Goal: Transaction & Acquisition: Purchase product/service

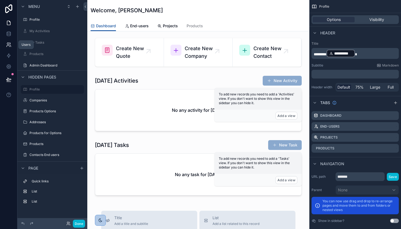
click at [6, 47] on icon at bounding box center [8, 44] width 5 height 5
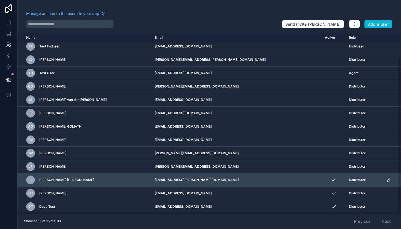
click at [364, 180] on icon "scrollable content" at bounding box center [389, 180] width 4 height 4
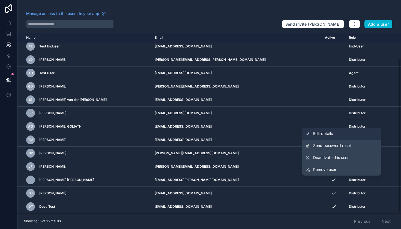
click at [335, 135] on link "Edit details" at bounding box center [341, 134] width 79 height 12
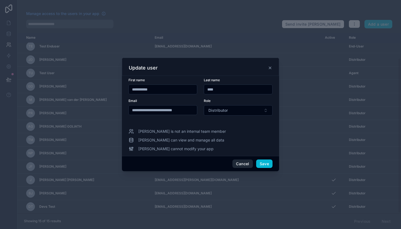
click at [238, 165] on button "Cancel" at bounding box center [242, 164] width 20 height 9
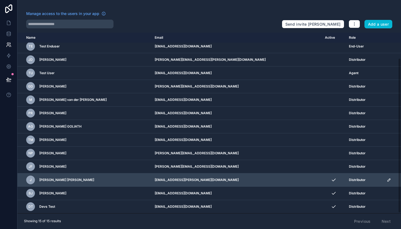
click at [30, 181] on span "J" at bounding box center [31, 180] width 2 height 4
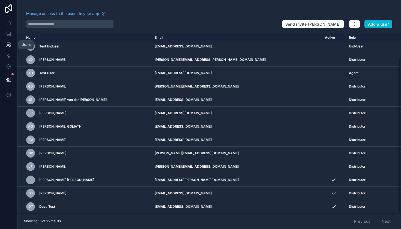
click at [9, 46] on icon at bounding box center [8, 46] width 3 height 1
click at [9, 35] on icon at bounding box center [9, 33] width 4 height 2
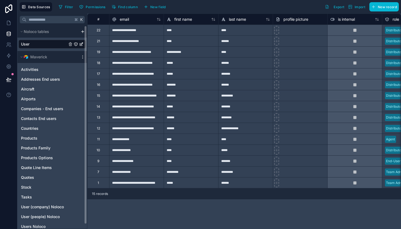
click at [35, 44] on div "User" at bounding box center [52, 44] width 67 height 9
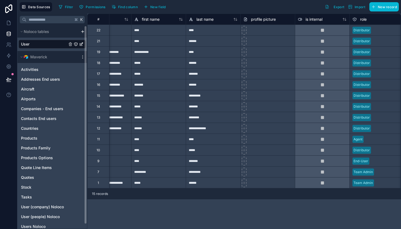
click at [39, 45] on div "User" at bounding box center [52, 44] width 67 height 9
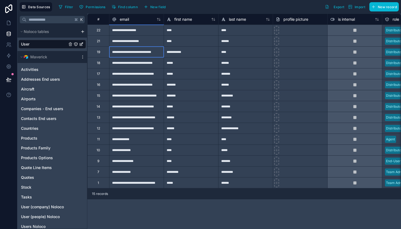
click at [126, 55] on div "**********" at bounding box center [136, 51] width 55 height 11
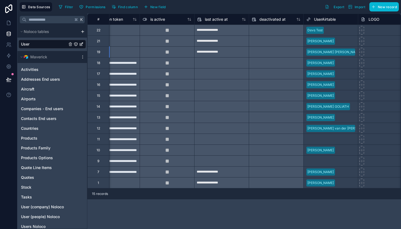
scroll to position [0, 351]
click at [8, 47] on icon at bounding box center [8, 44] width 5 height 5
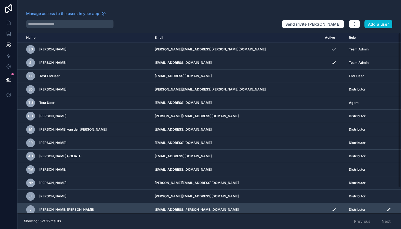
click at [357, 206] on div "Distributor" at bounding box center [364, 209] width 31 height 4
click at [364, 206] on icon "scrollable content" at bounding box center [389, 209] width 4 height 4
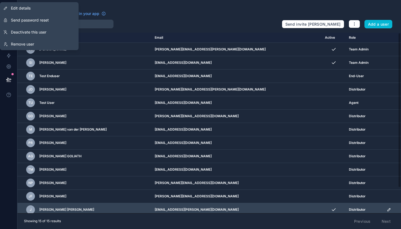
click at [364, 206] on icon "scrollable content" at bounding box center [389, 209] width 4 height 4
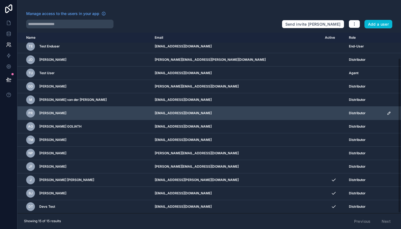
scroll to position [30, 0]
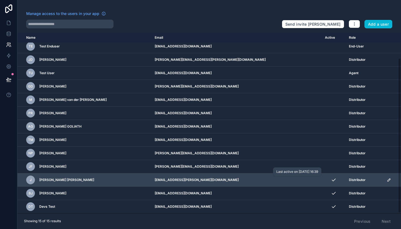
click at [331, 180] on icon "scrollable content" at bounding box center [333, 179] width 5 height 5
click at [31, 181] on span "J" at bounding box center [31, 180] width 2 height 4
drag, startPoint x: 146, startPoint y: 180, endPoint x: 225, endPoint y: 186, distance: 79.0
click at [225, 186] on td "jc.pina@aerotechnic-group.com" at bounding box center [236, 179] width 170 height 13
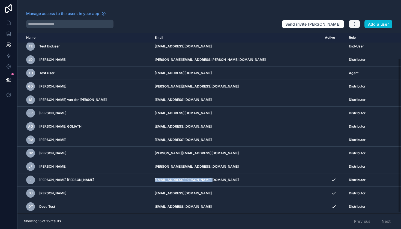
click at [353, 20] on button "button" at bounding box center [353, 24] width 11 height 8
click at [351, 10] on div "Manage access to the users in your app Send invite reminders Add a user Name Em…" at bounding box center [208, 114] width 383 height 229
click at [50, 13] on span "Manage access to the users in your app" at bounding box center [62, 13] width 73 height 5
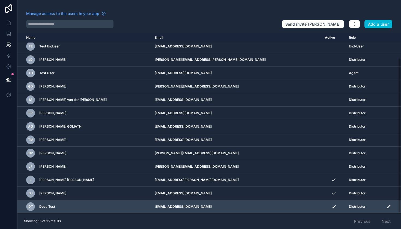
scroll to position [0, 0]
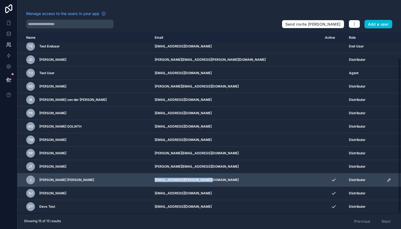
drag, startPoint x: 202, startPoint y: 181, endPoint x: 147, endPoint y: 178, distance: 55.1
click at [151, 178] on td "jc.pina@aerotechnic-group.com" at bounding box center [236, 179] width 170 height 13
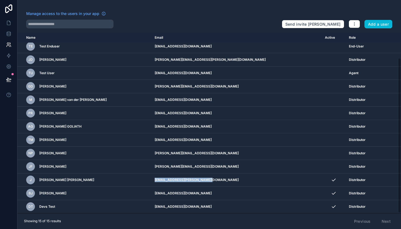
copy td "jc.pina@aerotechnic-group.com"
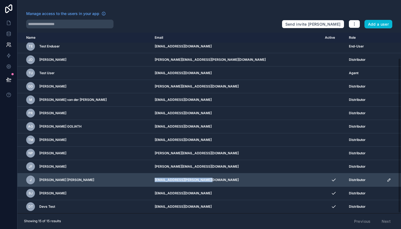
click at [30, 179] on span "J" at bounding box center [31, 180] width 2 height 4
click at [387, 180] on icon "scrollable content" at bounding box center [389, 180] width 4 height 4
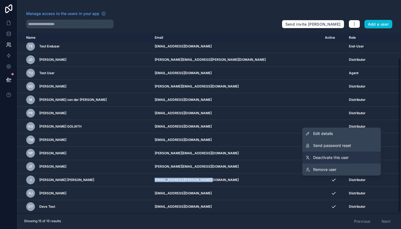
click at [326, 156] on span "Deactivate this user" at bounding box center [330, 157] width 35 height 5
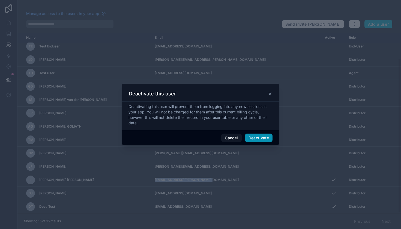
click at [262, 139] on button "Deactivate" at bounding box center [259, 138] width 28 height 9
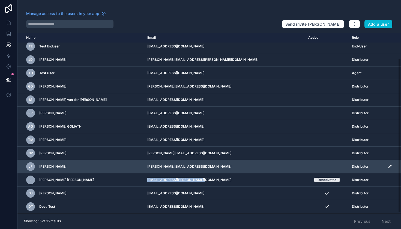
click at [388, 167] on icon "scrollable content" at bounding box center [390, 166] width 4 height 4
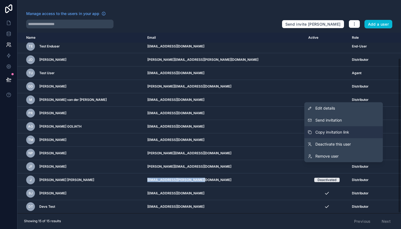
click at [336, 133] on span "Copy invitation link" at bounding box center [332, 132] width 34 height 5
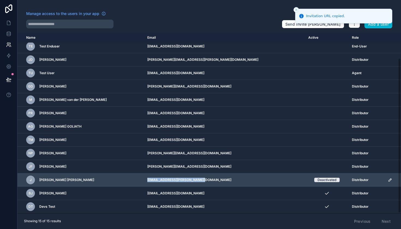
click at [388, 180] on icon "scrollable content" at bounding box center [390, 180] width 4 height 4
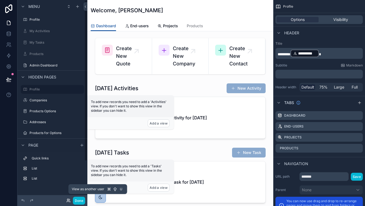
click at [68, 202] on icon at bounding box center [68, 200] width 4 height 4
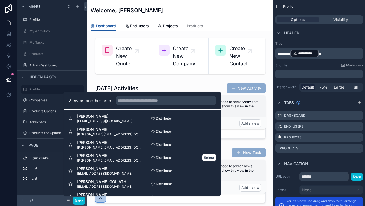
scroll to position [14, 0]
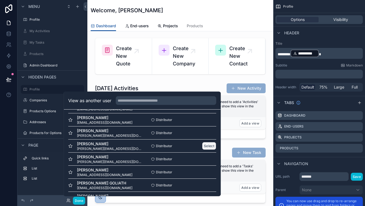
click at [206, 146] on button "Select" at bounding box center [209, 146] width 14 height 8
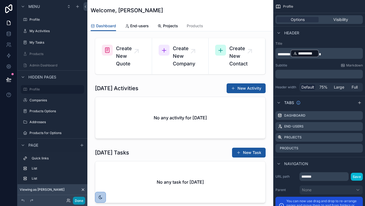
click at [77, 200] on button "Done" at bounding box center [79, 201] width 12 height 8
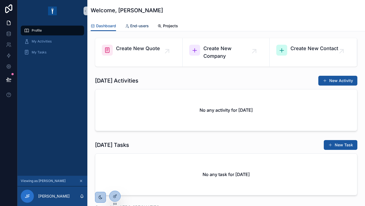
click at [146, 26] on span "End-users" at bounding box center [139, 25] width 19 height 5
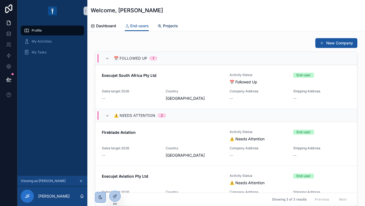
click at [172, 27] on span "Projects" at bounding box center [170, 25] width 15 height 5
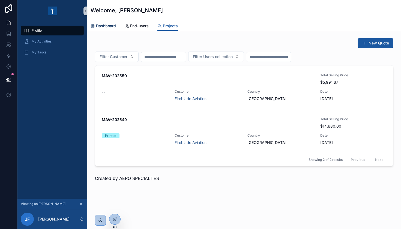
click at [103, 28] on span "Dashboard" at bounding box center [106, 25] width 20 height 5
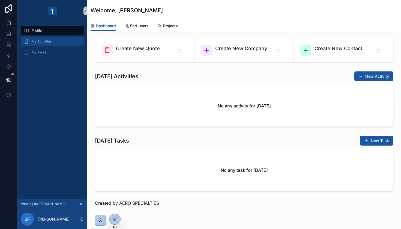
click at [49, 39] on div "My Activities" at bounding box center [52, 41] width 57 height 9
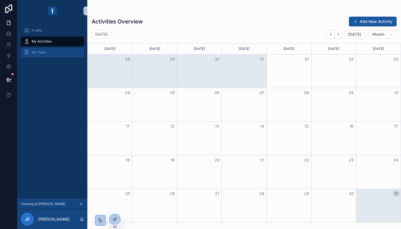
click at [45, 52] on span "My Tasks" at bounding box center [39, 52] width 15 height 4
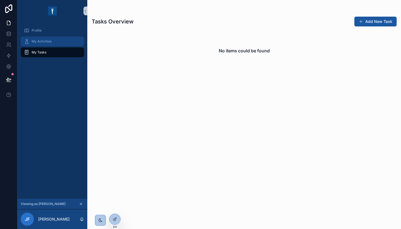
click at [47, 43] on span "My Activities" at bounding box center [42, 41] width 20 height 4
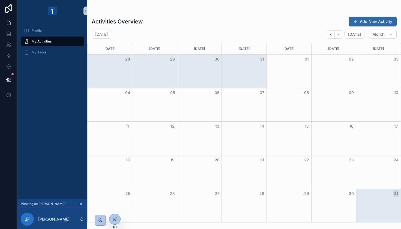
click at [364, 23] on button "Add New Activity" at bounding box center [373, 22] width 48 height 10
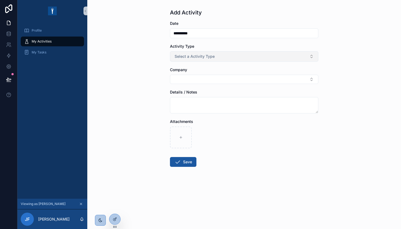
click at [239, 59] on button "Select a Activity Type" at bounding box center [244, 56] width 148 height 10
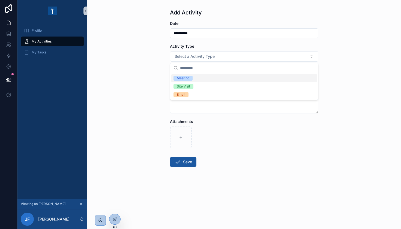
click at [98, 77] on div "**********" at bounding box center [244, 114] width 314 height 229
click at [196, 78] on button "Select Button" at bounding box center [244, 79] width 148 height 9
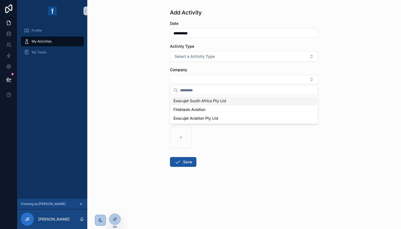
click at [119, 102] on div "**********" at bounding box center [244, 114] width 314 height 229
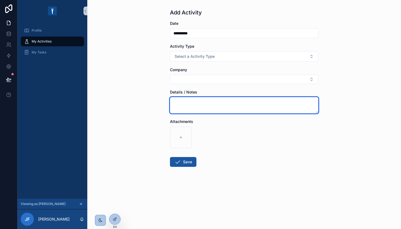
click at [185, 101] on textarea "scrollable content" at bounding box center [244, 105] width 148 height 16
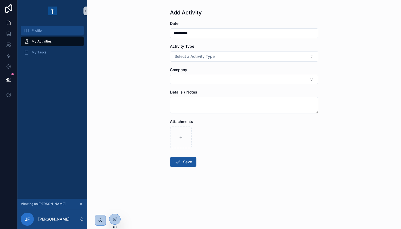
click at [52, 33] on div "Profile" at bounding box center [52, 30] width 57 height 9
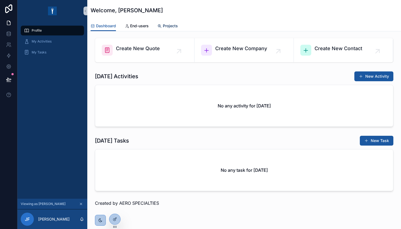
click at [173, 30] on link "Projects" at bounding box center [167, 26] width 20 height 11
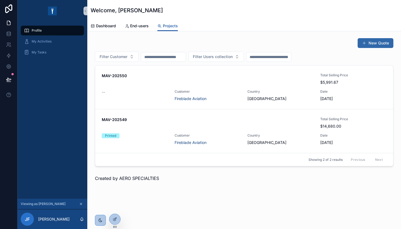
click at [364, 41] on button "New Quote" at bounding box center [375, 43] width 36 height 10
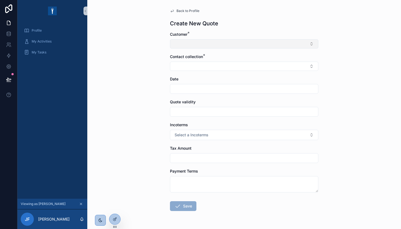
click at [300, 46] on button "Select Button" at bounding box center [244, 43] width 148 height 9
click at [344, 66] on div "Back to Profile Create New Quote Customer * Contact collection * Date Quote val…" at bounding box center [244, 114] width 314 height 229
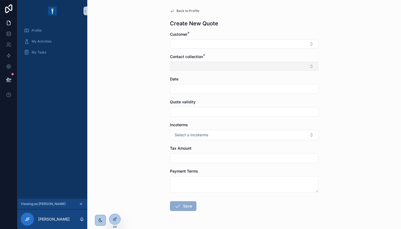
click at [295, 69] on button "Select Button" at bounding box center [244, 66] width 148 height 9
click at [364, 67] on div "Back to Profile Create New Quote Customer * Contact collection * Date Quote val…" at bounding box center [244, 114] width 314 height 229
click at [264, 67] on button "Select Button" at bounding box center [244, 66] width 148 height 9
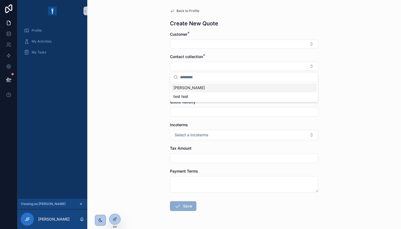
click at [120, 67] on div "Back to Profile Create New Quote Customer * Contact collection * Date Quote val…" at bounding box center [244, 114] width 314 height 229
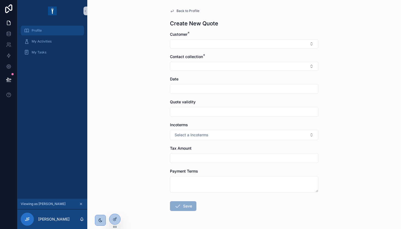
click at [39, 30] on span "Profile" at bounding box center [37, 30] width 10 height 4
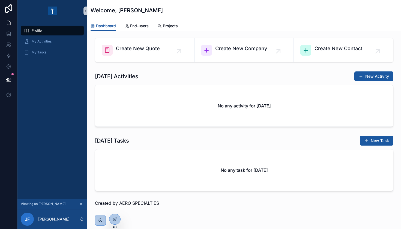
click at [180, 26] on div "Dashboard End-users Projects" at bounding box center [244, 26] width 307 height 10
click at [166, 25] on span "Projects" at bounding box center [170, 25] width 15 height 5
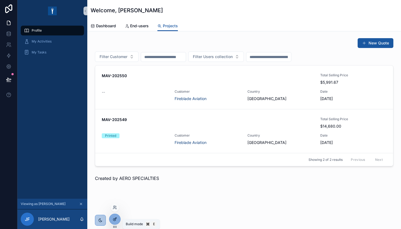
click at [115, 206] on icon at bounding box center [115, 219] width 2 height 2
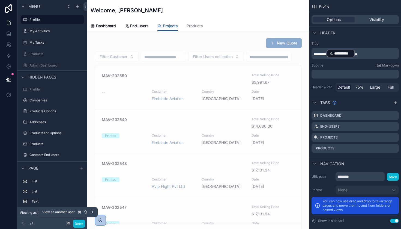
click at [68, 206] on icon at bounding box center [68, 223] width 4 height 4
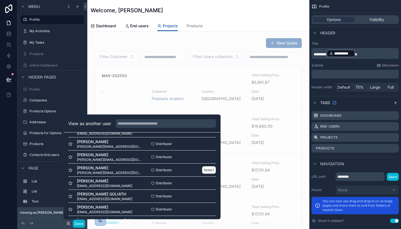
scroll to position [26, 0]
click at [210, 170] on button "Select" at bounding box center [209, 170] width 14 height 8
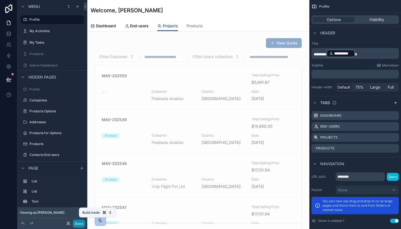
click at [76, 225] on button "Done" at bounding box center [79, 224] width 12 height 8
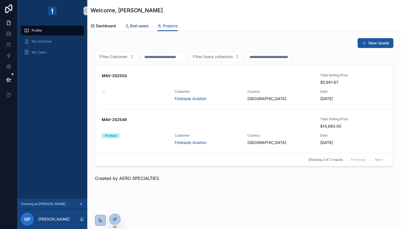
click at [132, 26] on span "End-users" at bounding box center [139, 25] width 19 height 5
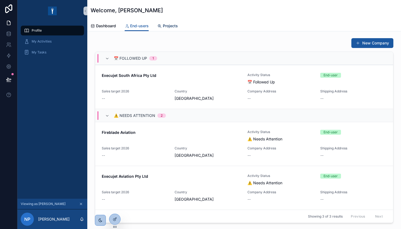
click at [172, 26] on span "Projects" at bounding box center [170, 25] width 15 height 5
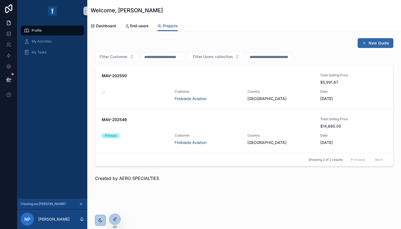
click at [379, 43] on button "New Quote" at bounding box center [375, 43] width 36 height 10
click at [258, 41] on div "New Quote" at bounding box center [244, 43] width 298 height 10
click at [139, 26] on span "End-users" at bounding box center [139, 25] width 19 height 5
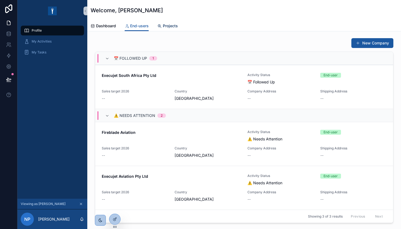
click at [165, 25] on span "Projects" at bounding box center [170, 25] width 15 height 5
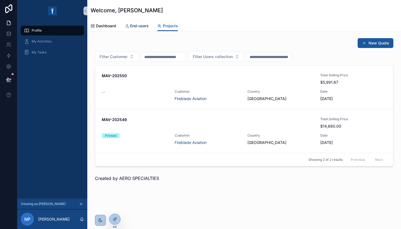
click at [136, 27] on span "End-users" at bounding box center [139, 25] width 19 height 5
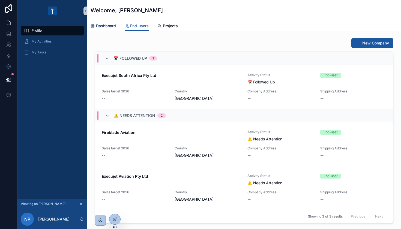
click at [112, 24] on span "Dashboard" at bounding box center [106, 25] width 20 height 5
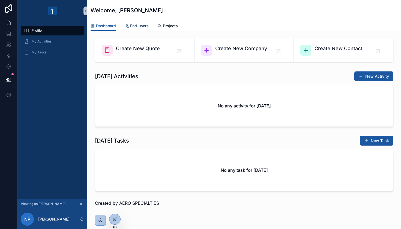
click at [140, 28] on span "End-users" at bounding box center [139, 25] width 19 height 5
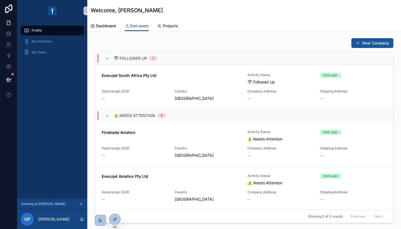
click at [172, 26] on span "Projects" at bounding box center [170, 25] width 15 height 5
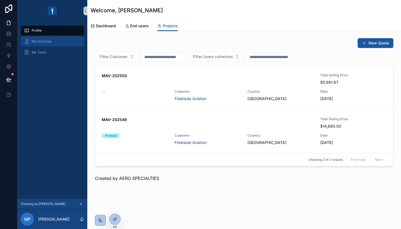
click at [39, 42] on span "My Activities" at bounding box center [42, 41] width 20 height 4
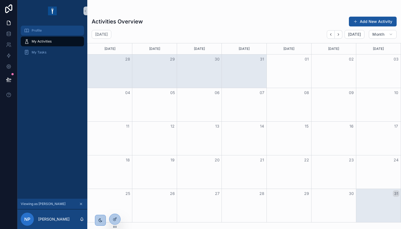
click at [41, 31] on span "Profile" at bounding box center [37, 30] width 10 height 4
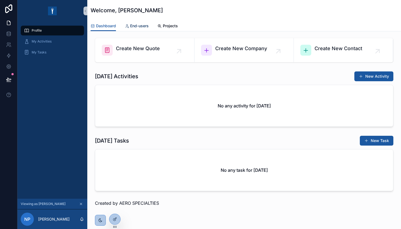
click at [135, 27] on span "End-users" at bounding box center [139, 25] width 19 height 5
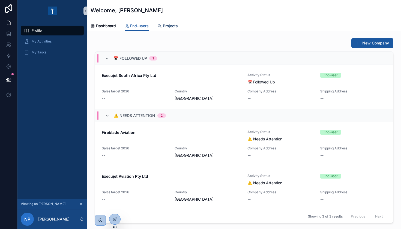
click at [170, 27] on span "Projects" at bounding box center [170, 25] width 15 height 5
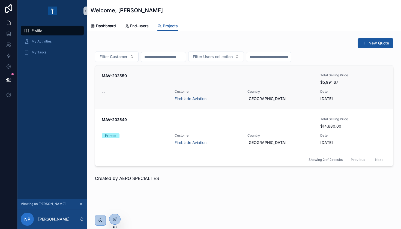
click at [158, 85] on div "MAV-202550 Total Selling Price $5,991.67 -- Customer Fireblade Aviation Country…" at bounding box center [244, 87] width 285 height 28
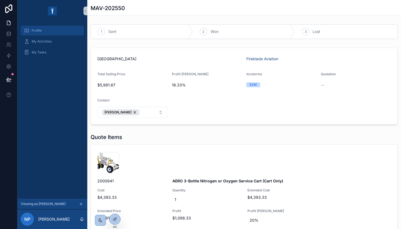
click at [36, 29] on span "Profile" at bounding box center [37, 30] width 10 height 4
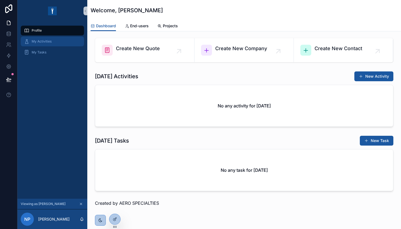
click at [39, 44] on div "My Activities" at bounding box center [52, 41] width 57 height 9
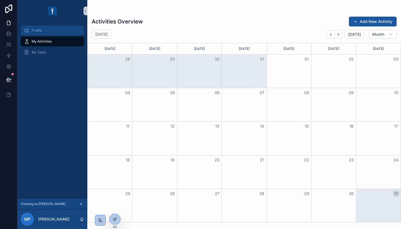
click at [39, 32] on span "Profile" at bounding box center [37, 30] width 10 height 4
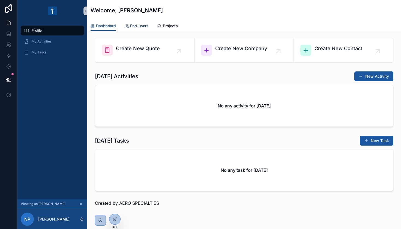
click at [146, 28] on span "End-users" at bounding box center [139, 25] width 19 height 5
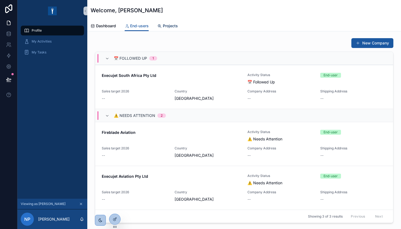
click at [172, 28] on span "Projects" at bounding box center [170, 25] width 15 height 5
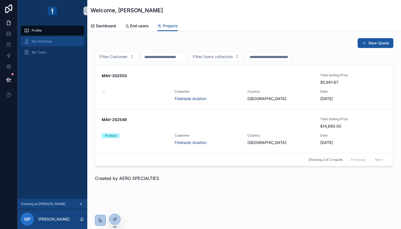
click at [53, 44] on div "My Activities" at bounding box center [52, 41] width 57 height 9
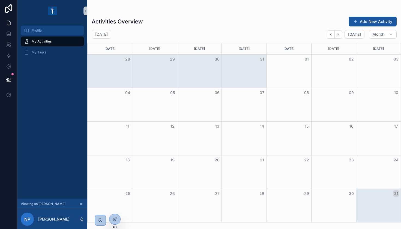
click at [43, 31] on div "Profile" at bounding box center [52, 30] width 57 height 9
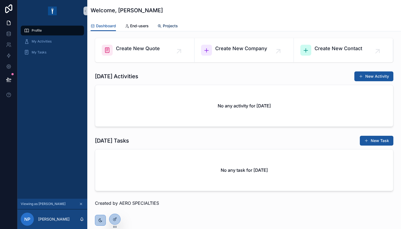
click at [176, 28] on span "Projects" at bounding box center [170, 25] width 15 height 5
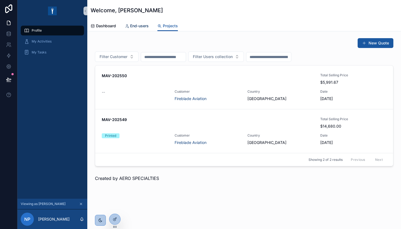
click at [132, 28] on span "End-users" at bounding box center [139, 25] width 19 height 5
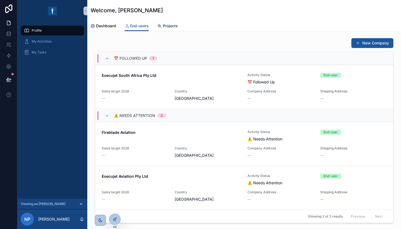
click at [176, 26] on span "Projects" at bounding box center [170, 25] width 15 height 5
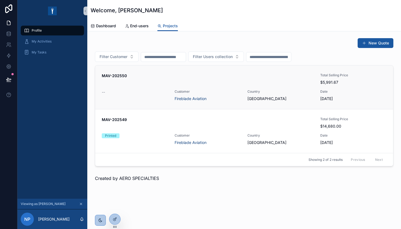
click at [169, 82] on div "MAV-202550" at bounding box center [208, 79] width 212 height 12
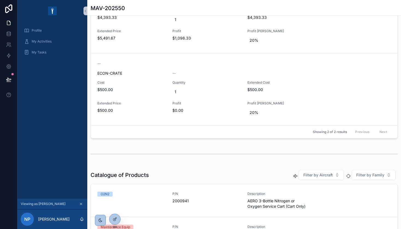
click at [80, 205] on icon "scrollable content" at bounding box center [81, 204] width 2 height 2
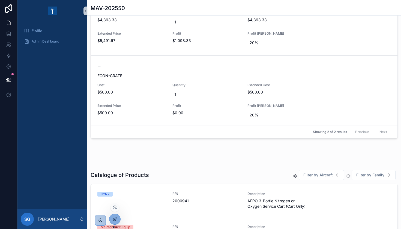
click at [116, 220] on icon at bounding box center [115, 219] width 4 height 4
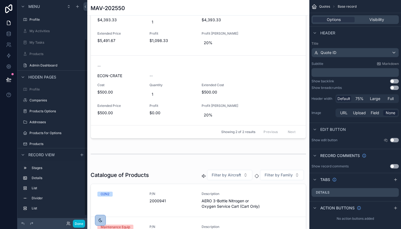
scroll to position [49, 0]
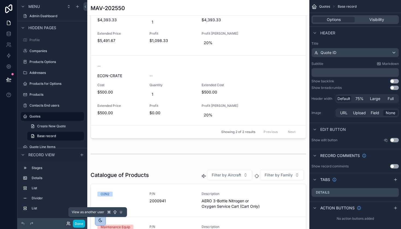
click at [68, 224] on icon at bounding box center [68, 223] width 4 height 4
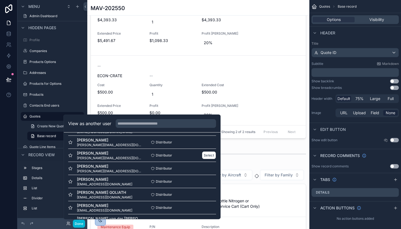
scroll to position [28, 0]
click at [210, 182] on button "Select" at bounding box center [209, 181] width 14 height 8
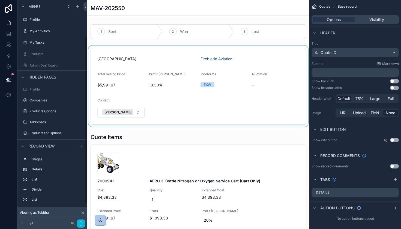
scroll to position [49, 0]
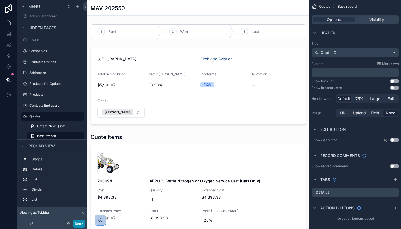
click at [80, 226] on button "Done" at bounding box center [79, 224] width 12 height 8
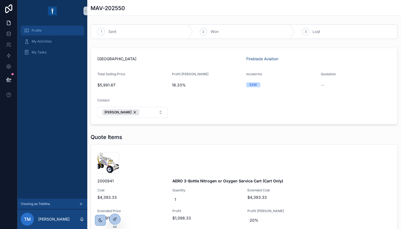
click at [33, 33] on div "Profile" at bounding box center [52, 30] width 57 height 9
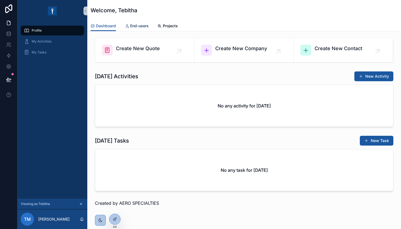
click at [140, 26] on span "End-users" at bounding box center [139, 25] width 19 height 5
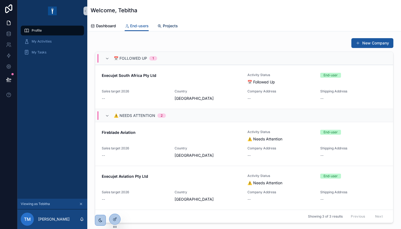
click at [178, 28] on span "Projects" at bounding box center [170, 25] width 15 height 5
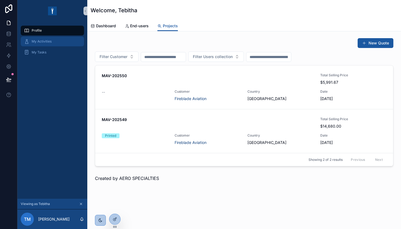
click at [41, 42] on span "My Activities" at bounding box center [42, 41] width 20 height 4
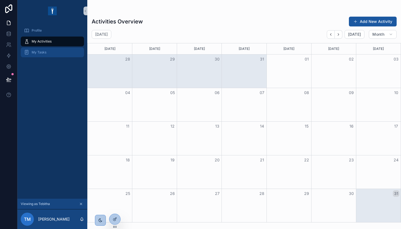
click at [42, 54] on span "My Tasks" at bounding box center [39, 52] width 15 height 4
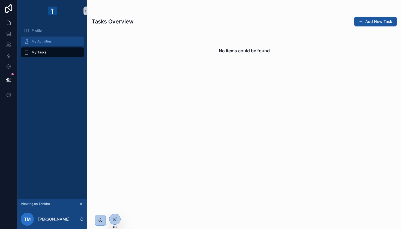
click at [45, 41] on span "My Activities" at bounding box center [42, 41] width 20 height 4
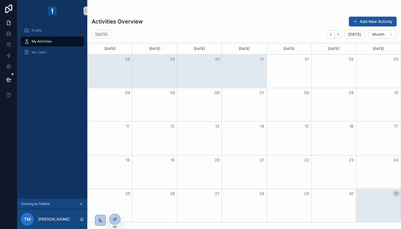
click at [39, 25] on div "Profile" at bounding box center [52, 30] width 70 height 11
click at [38, 32] on span "Profile" at bounding box center [37, 30] width 10 height 4
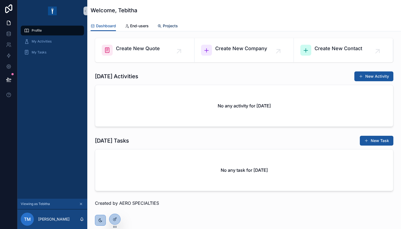
click at [170, 24] on span "Projects" at bounding box center [170, 25] width 15 height 5
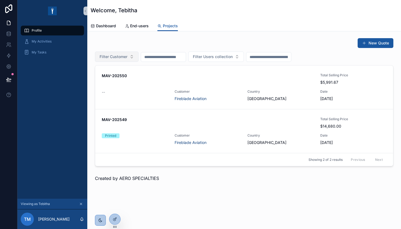
click at [125, 59] on span "Filter Customer" at bounding box center [114, 56] width 28 height 5
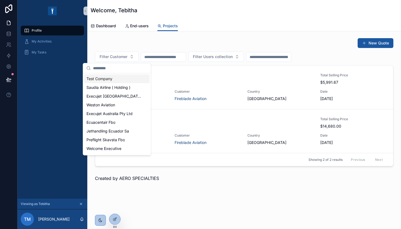
click at [126, 45] on div "New Quote" at bounding box center [244, 43] width 298 height 10
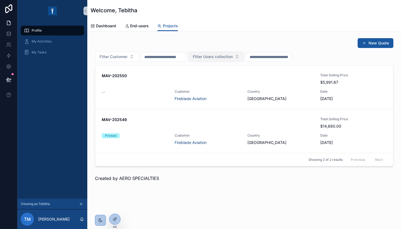
click at [239, 53] on button "Filter Users collection" at bounding box center [216, 57] width 56 height 10
click at [233, 43] on div "New Quote" at bounding box center [244, 43] width 298 height 10
click at [372, 42] on button "New Quote" at bounding box center [375, 43] width 36 height 10
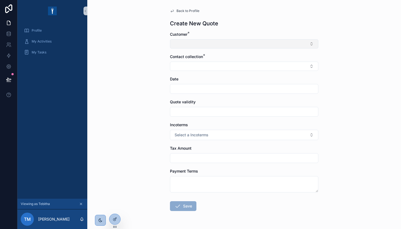
click at [248, 47] on button "Select Button" at bounding box center [244, 43] width 148 height 9
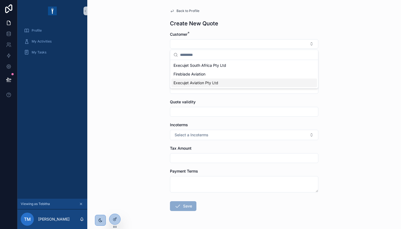
click at [210, 80] on div "Execujet Aviation Pty Ltd" at bounding box center [244, 83] width 146 height 9
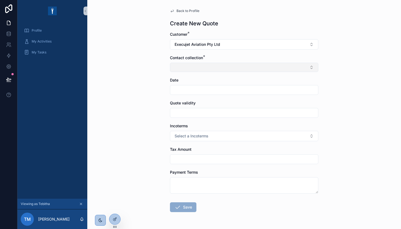
click at [203, 66] on button "Select Button" at bounding box center [244, 67] width 148 height 9
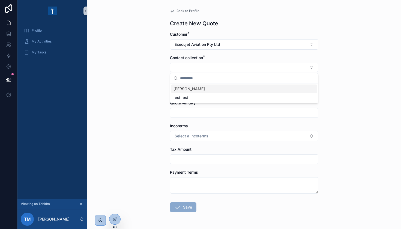
click at [195, 90] on span "[PERSON_NAME]" at bounding box center [188, 88] width 31 height 5
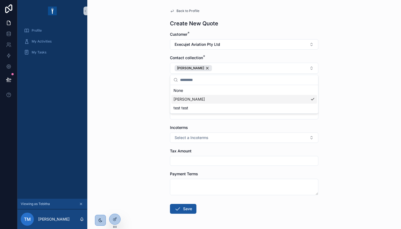
click at [145, 98] on div "Back to Profile Create New Quote Customer * Execujet Aviation Pty Ltd Contact c…" at bounding box center [244, 114] width 314 height 229
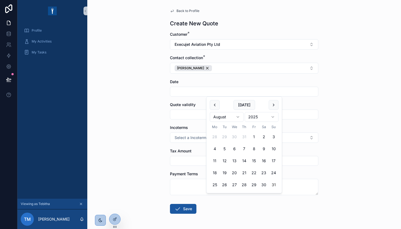
click at [200, 94] on input "scrollable content" at bounding box center [244, 92] width 148 height 8
click at [225, 149] on button "5" at bounding box center [224, 149] width 10 height 10
type input "**********"
click at [195, 117] on input "scrollable content" at bounding box center [244, 115] width 148 height 8
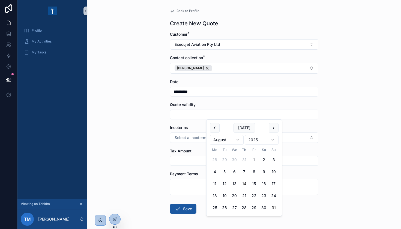
click at [245, 184] on button "14" at bounding box center [244, 184] width 10 height 10
type input "**********"
click at [134, 157] on div "**********" at bounding box center [244, 114] width 314 height 229
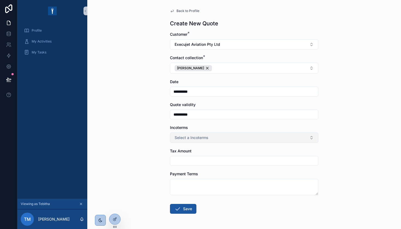
click at [197, 138] on span "Select a Incoterms" at bounding box center [192, 137] width 34 height 5
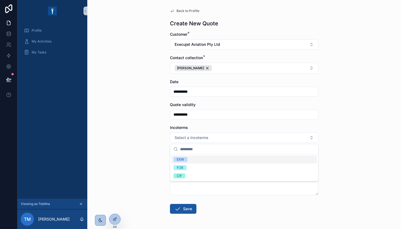
click at [193, 156] on div "EXW" at bounding box center [244, 159] width 146 height 8
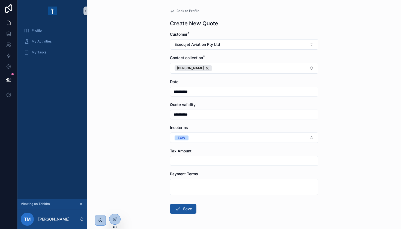
click at [188, 161] on input "scrollable content" at bounding box center [244, 161] width 148 height 8
click at [188, 210] on button "Save" at bounding box center [183, 209] width 26 height 10
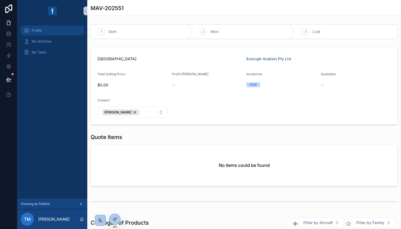
click at [43, 32] on div "Profile" at bounding box center [52, 30] width 57 height 9
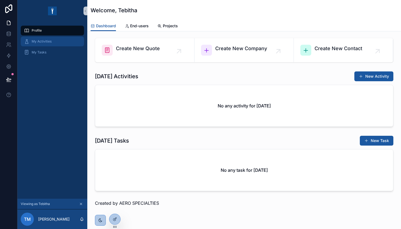
click at [43, 43] on span "My Activities" at bounding box center [42, 41] width 20 height 4
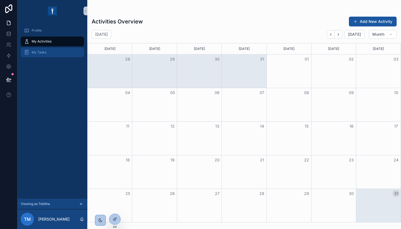
click at [43, 56] on div "My Tasks" at bounding box center [52, 52] width 57 height 9
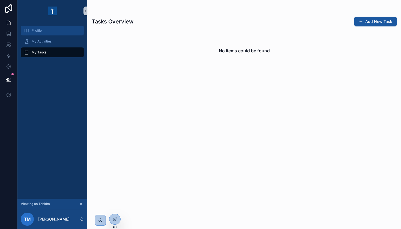
click at [39, 29] on span "Profile" at bounding box center [37, 30] width 10 height 4
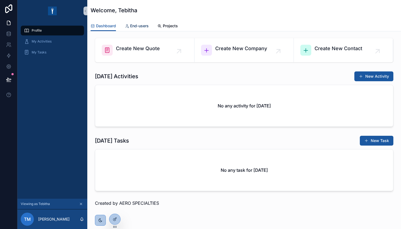
click at [143, 25] on span "End-users" at bounding box center [139, 25] width 19 height 5
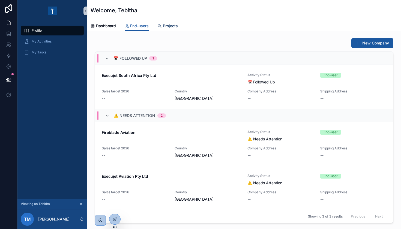
click at [168, 28] on span "Projects" at bounding box center [170, 25] width 15 height 5
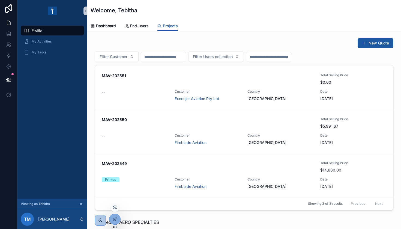
click at [115, 207] on icon at bounding box center [115, 207] width 4 height 4
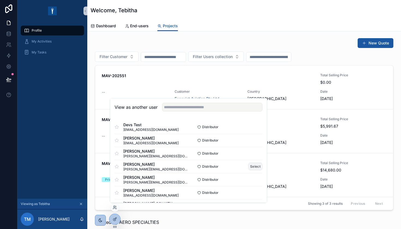
click at [255, 168] on button "Select" at bounding box center [255, 167] width 14 height 8
click at [252, 169] on button "Select" at bounding box center [255, 167] width 14 height 8
click at [42, 112] on div "Profile My Activities My Tasks" at bounding box center [52, 110] width 70 height 177
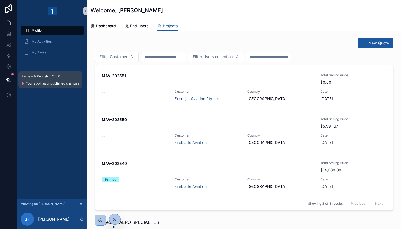
click at [7, 80] on icon at bounding box center [8, 79] width 5 height 3
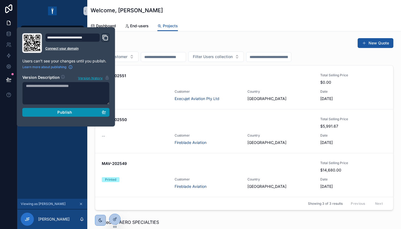
click at [44, 116] on button "Publish" at bounding box center [65, 112] width 87 height 9
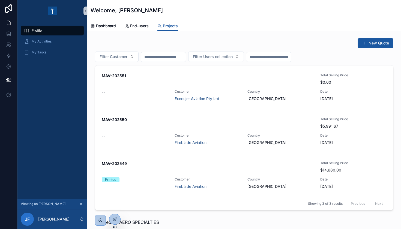
click at [54, 166] on div "Profile My Activities My Tasks" at bounding box center [52, 110] width 70 height 177
